Goal: Transaction & Acquisition: Purchase product/service

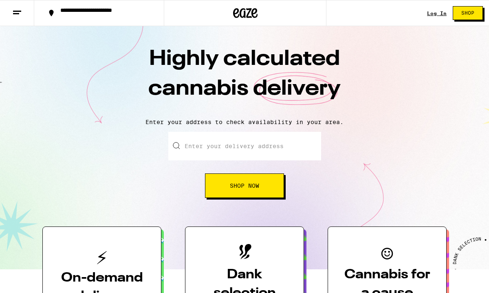
click at [244, 185] on span "Shop Now" at bounding box center [244, 186] width 29 height 6
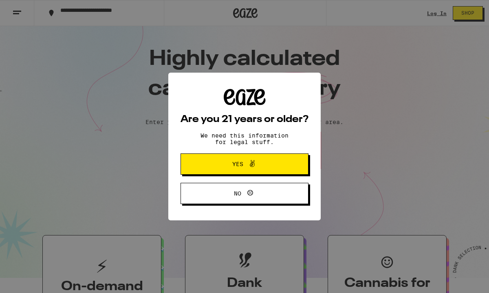
click at [241, 169] on span "Yes" at bounding box center [245, 164] width 62 height 11
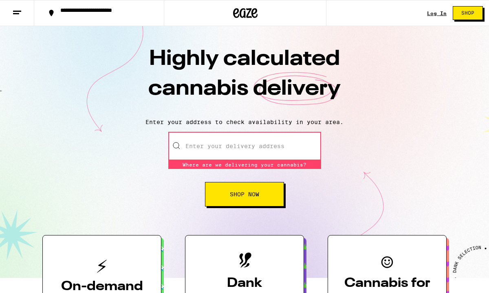
click at [232, 142] on input "Enter your delivery address" at bounding box center [244, 146] width 153 height 29
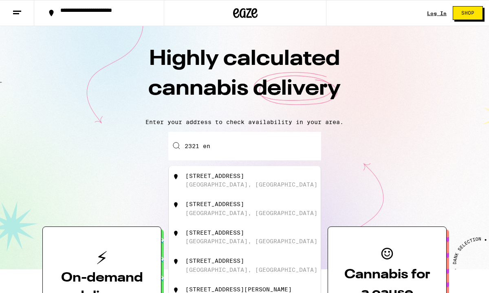
click at [211, 177] on div "[STREET_ADDRESS]" at bounding box center [214, 175] width 59 height 7
type input "[STREET_ADDRESS]"
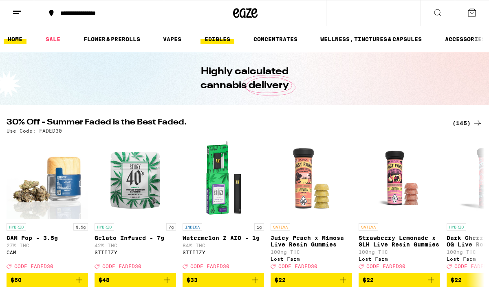
click at [225, 37] on link "EDIBLES" at bounding box center [218, 39] width 34 height 10
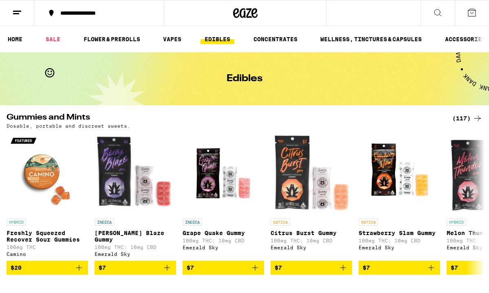
click at [440, 14] on icon at bounding box center [438, 13] width 10 height 10
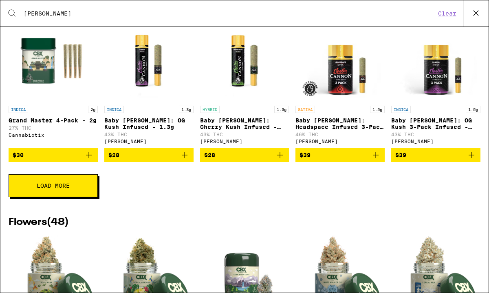
scroll to position [1208, 0]
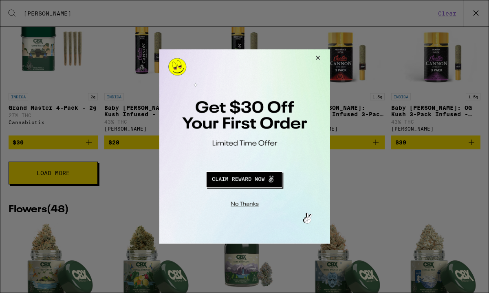
type input "[PERSON_NAME]"
